Goal: Navigation & Orientation: Find specific page/section

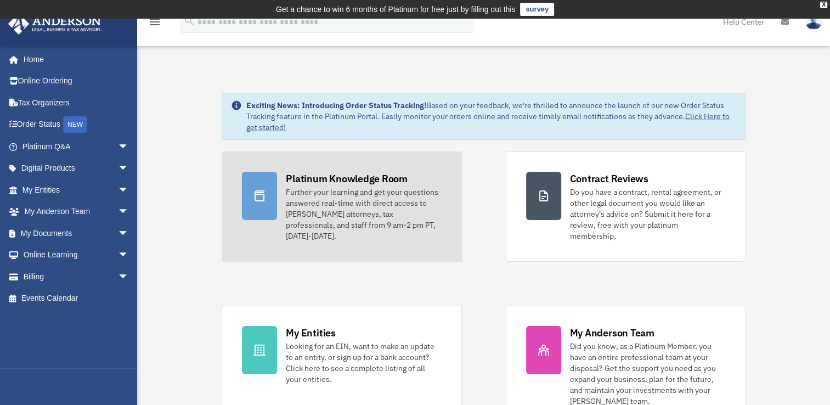
click at [328, 207] on div "Further your learning and get your questions answered real-time with direct acc…" at bounding box center [363, 214] width 155 height 55
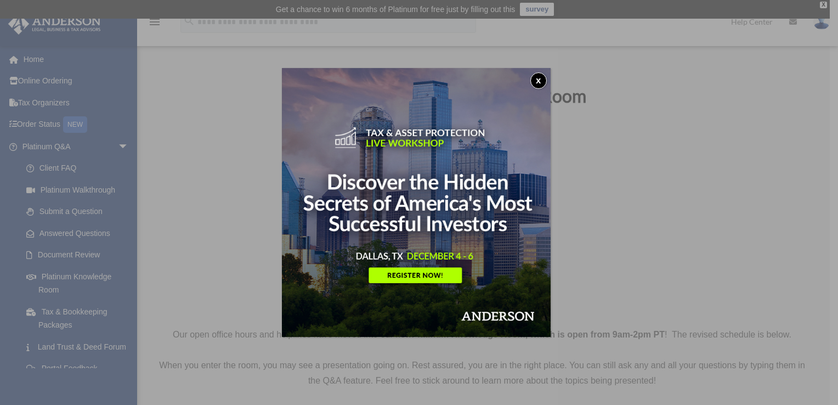
click at [336, 298] on img at bounding box center [416, 202] width 269 height 269
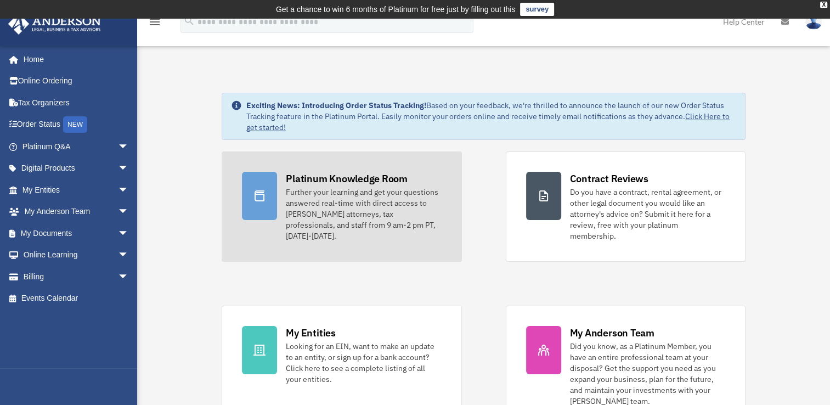
click at [342, 206] on div "Further your learning and get your questions answered real-time with direct acc…" at bounding box center [363, 214] width 155 height 55
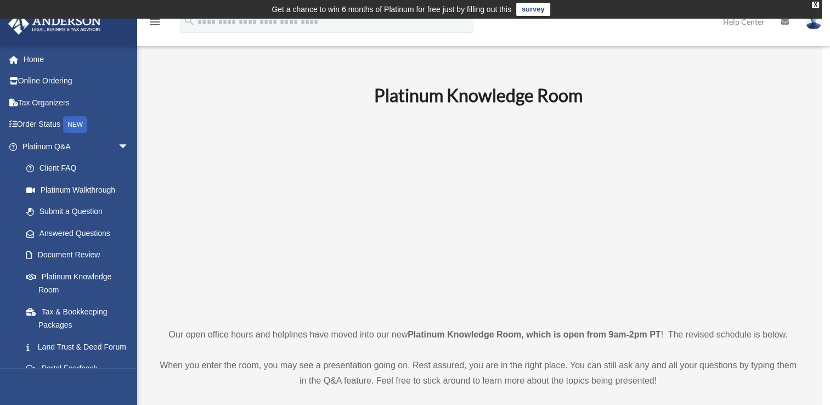
scroll to position [70, 0]
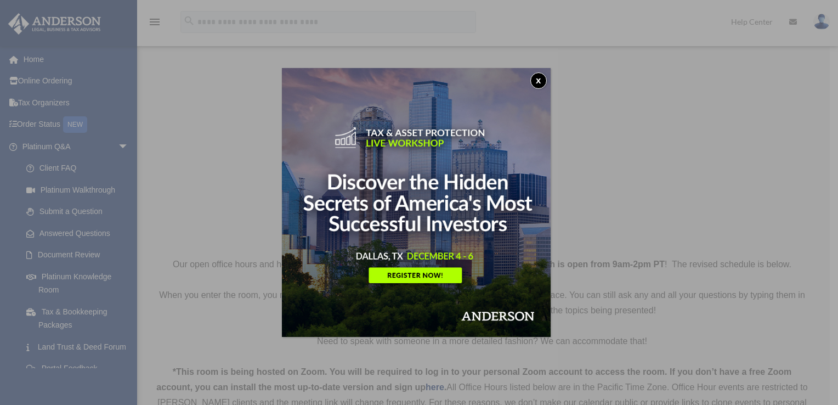
click at [539, 83] on button "x" at bounding box center [539, 80] width 16 height 16
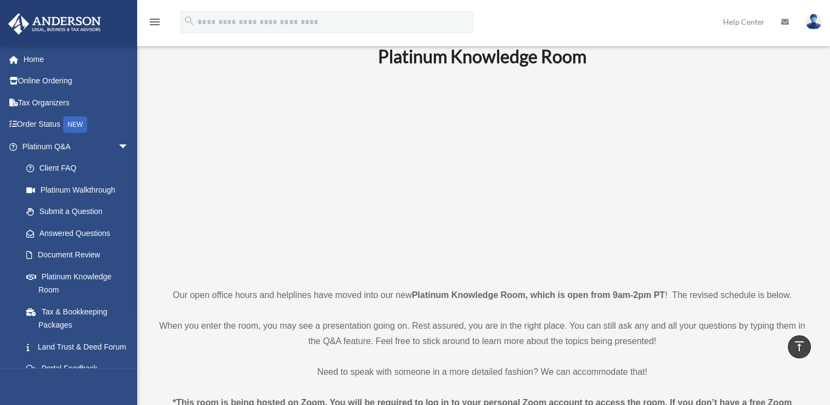
scroll to position [39, 0]
click at [169, 155] on p at bounding box center [482, 177] width 652 height 190
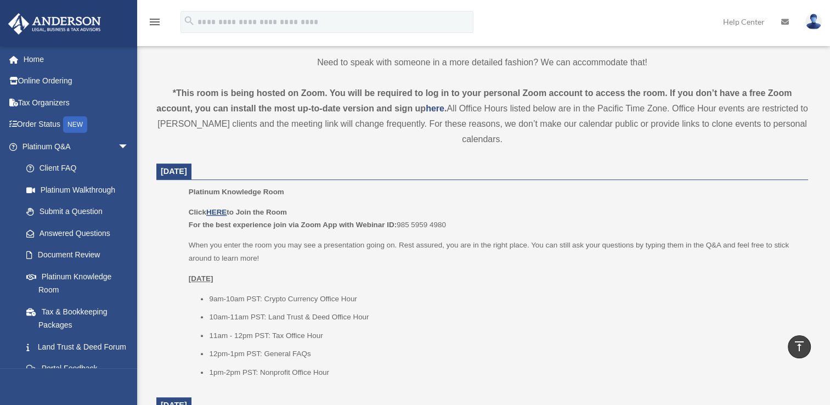
scroll to position [349, 0]
click at [71, 272] on link "Platinum Knowledge Room" at bounding box center [80, 283] width 130 height 35
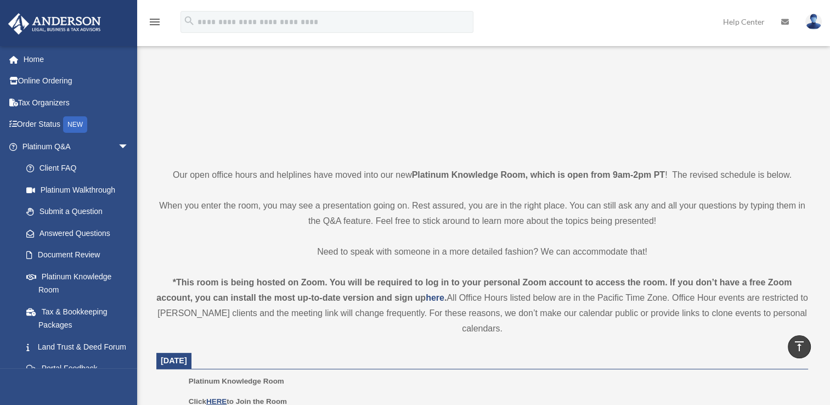
scroll to position [159, 0]
click at [154, 22] on icon "menu" at bounding box center [154, 21] width 13 height 13
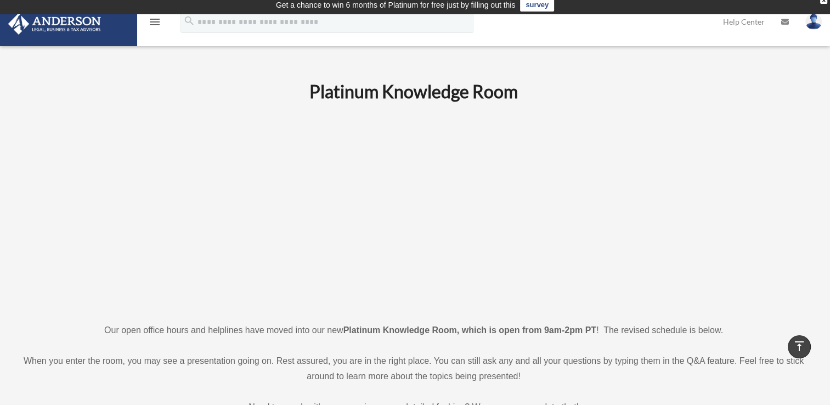
scroll to position [0, 0]
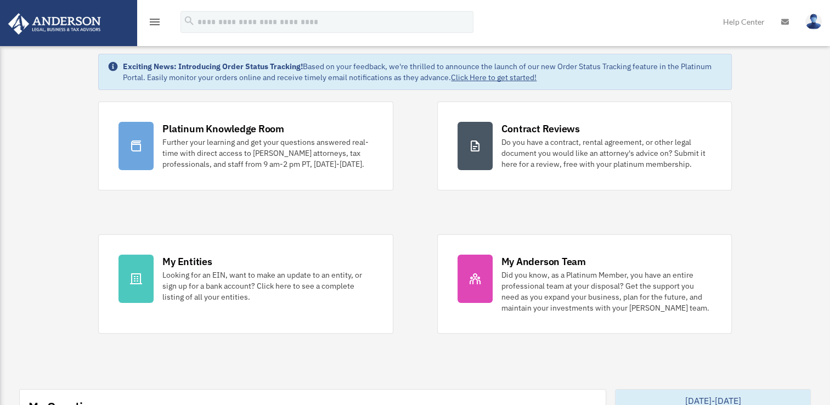
scroll to position [38, 0]
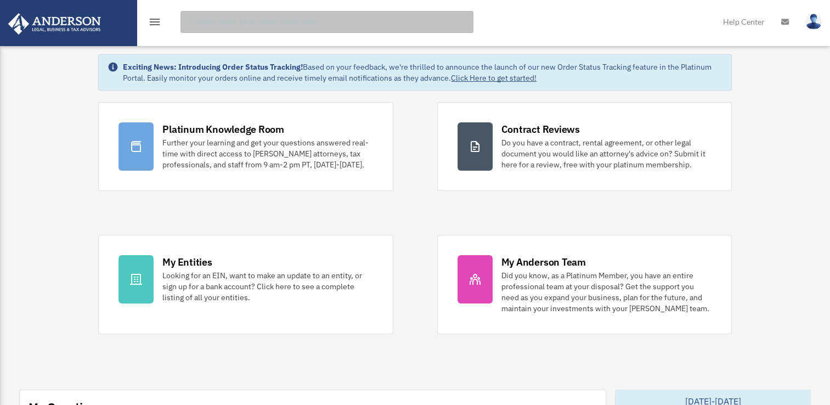
click at [371, 21] on input "search" at bounding box center [327, 22] width 293 height 22
type input "*******"
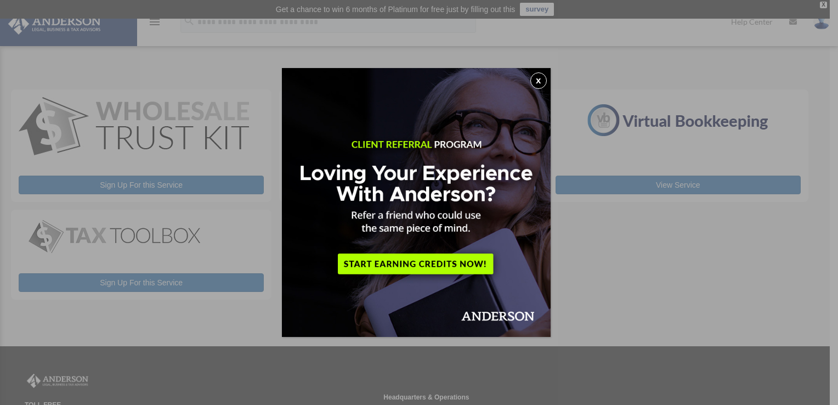
click at [542, 81] on button "x" at bounding box center [539, 80] width 16 height 16
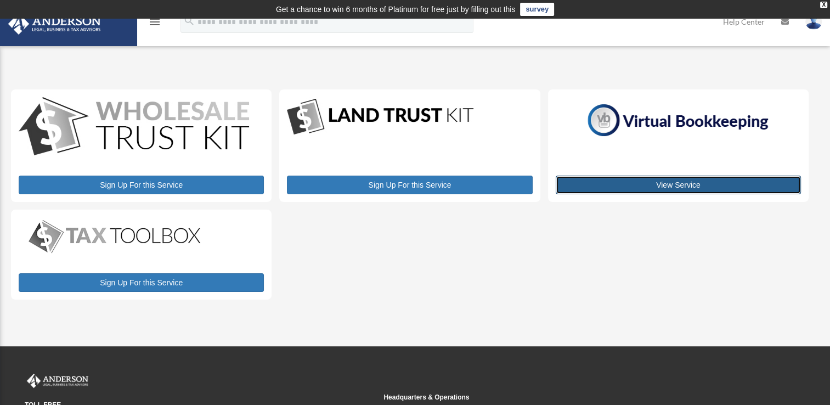
click at [667, 185] on link "View Service" at bounding box center [678, 185] width 245 height 19
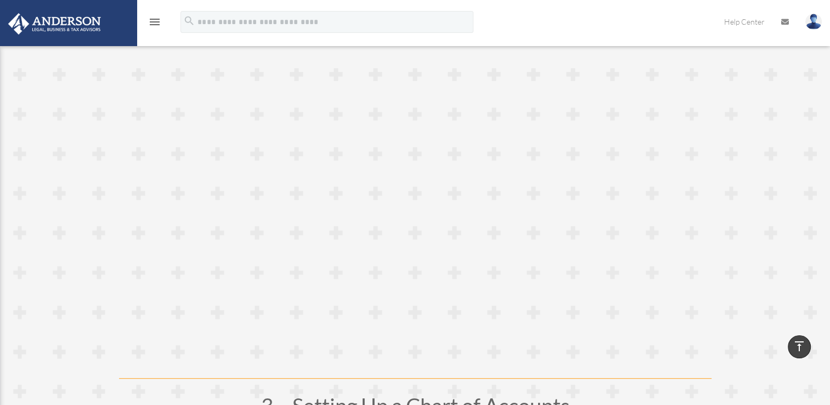
scroll to position [605, 0]
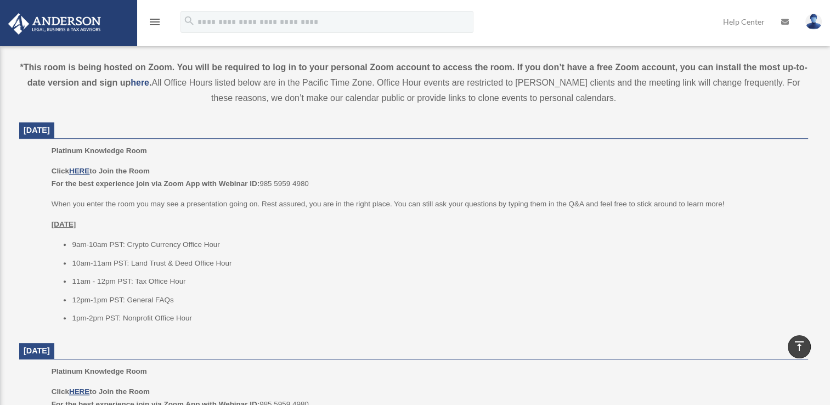
scroll to position [375, 0]
click at [80, 166] on u "HERE" at bounding box center [79, 170] width 20 height 8
